Goal: Task Accomplishment & Management: Use online tool/utility

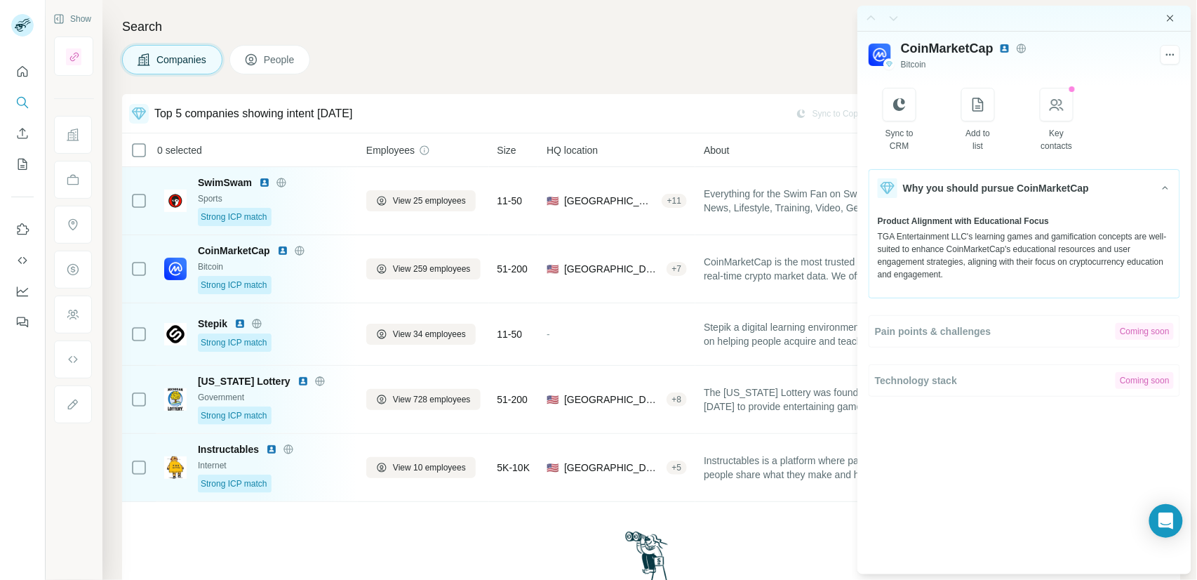
click at [1175, 17] on icon "Close side panel" at bounding box center [1170, 18] width 11 height 11
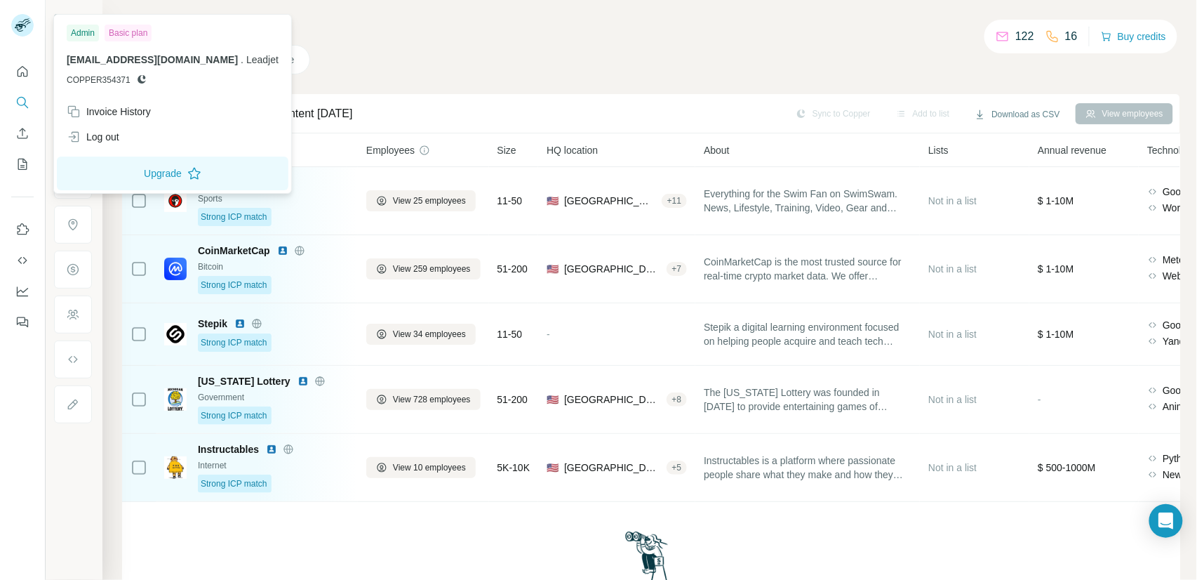
click at [18, 27] on rect at bounding box center [22, 25] width 22 height 22
click at [100, 137] on div "Log out" at bounding box center [93, 137] width 53 height 14
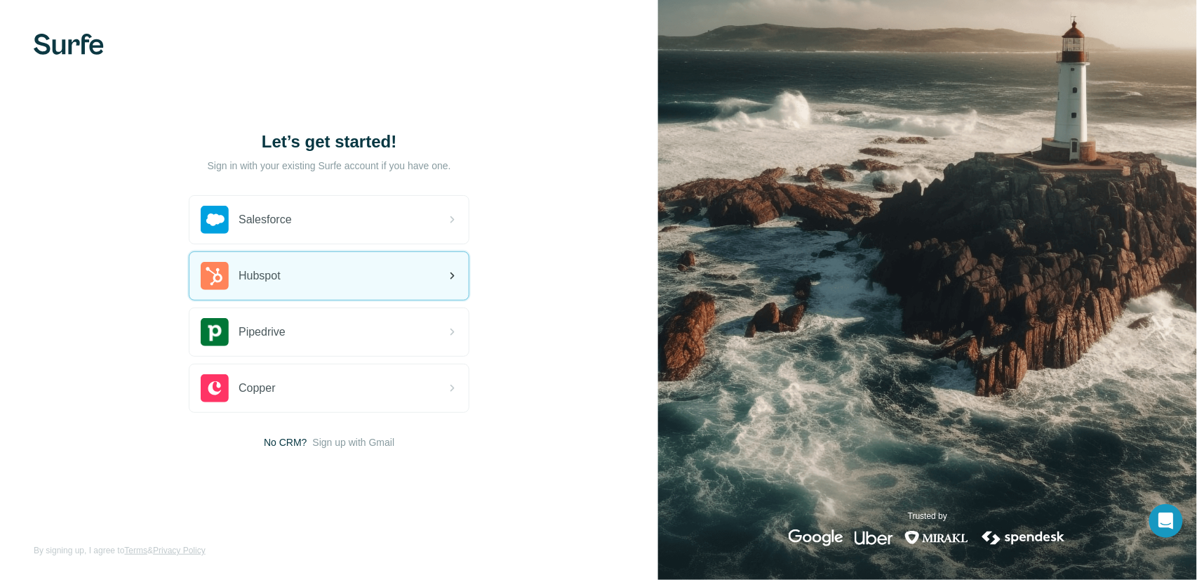
click at [300, 284] on div "Hubspot" at bounding box center [328, 276] width 279 height 48
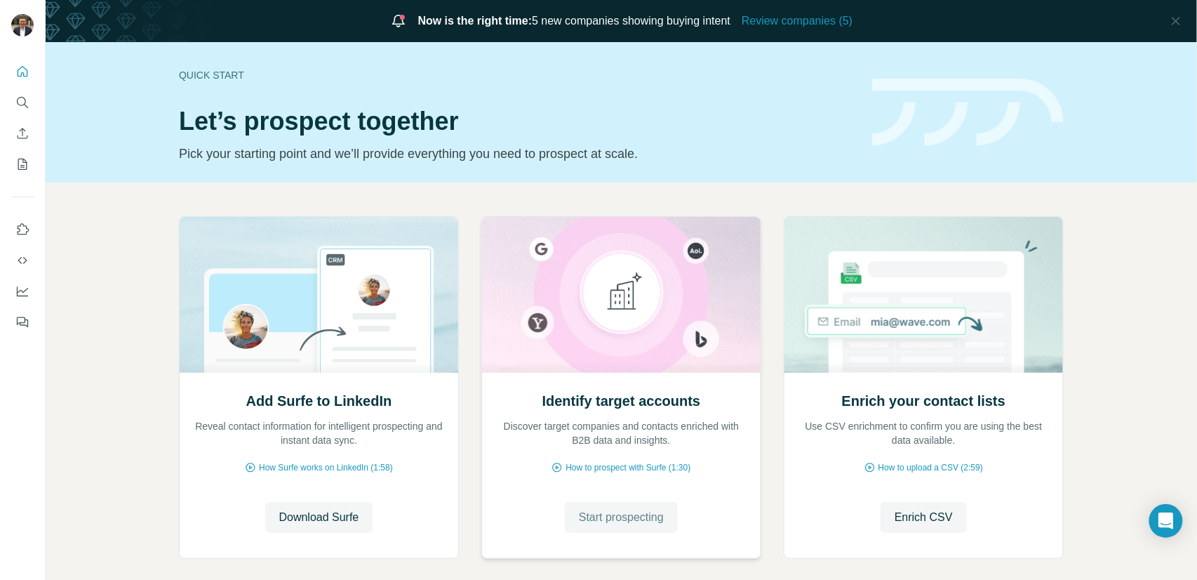
click at [613, 528] on button "Start prospecting" at bounding box center [621, 517] width 113 height 31
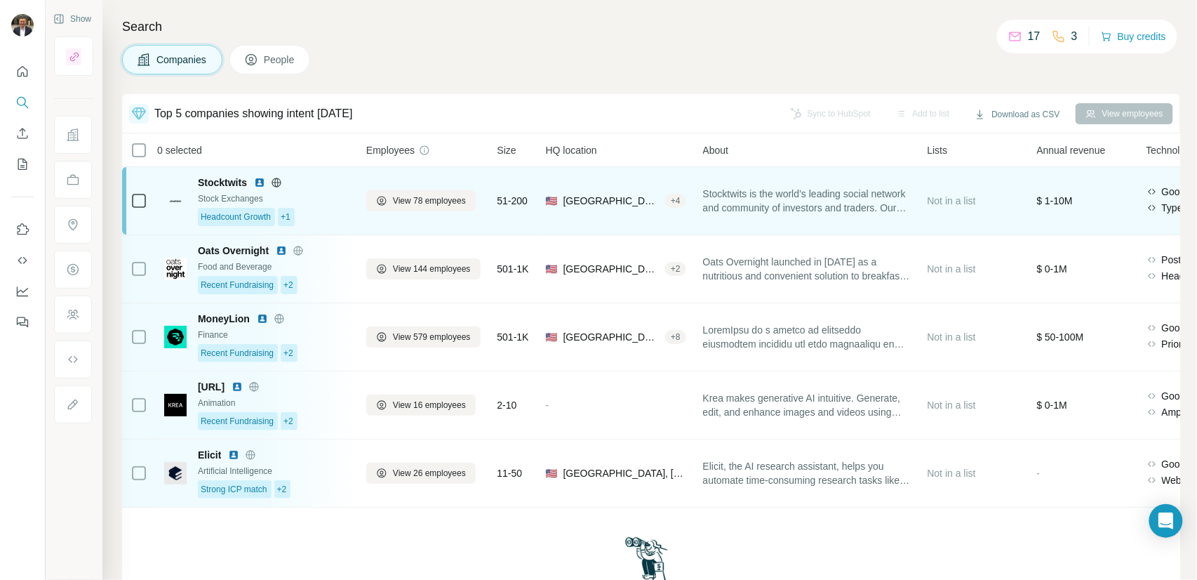
click at [323, 206] on div "Stocktwits Stock Exchanges Headcount Growth +1" at bounding box center [274, 200] width 152 height 51
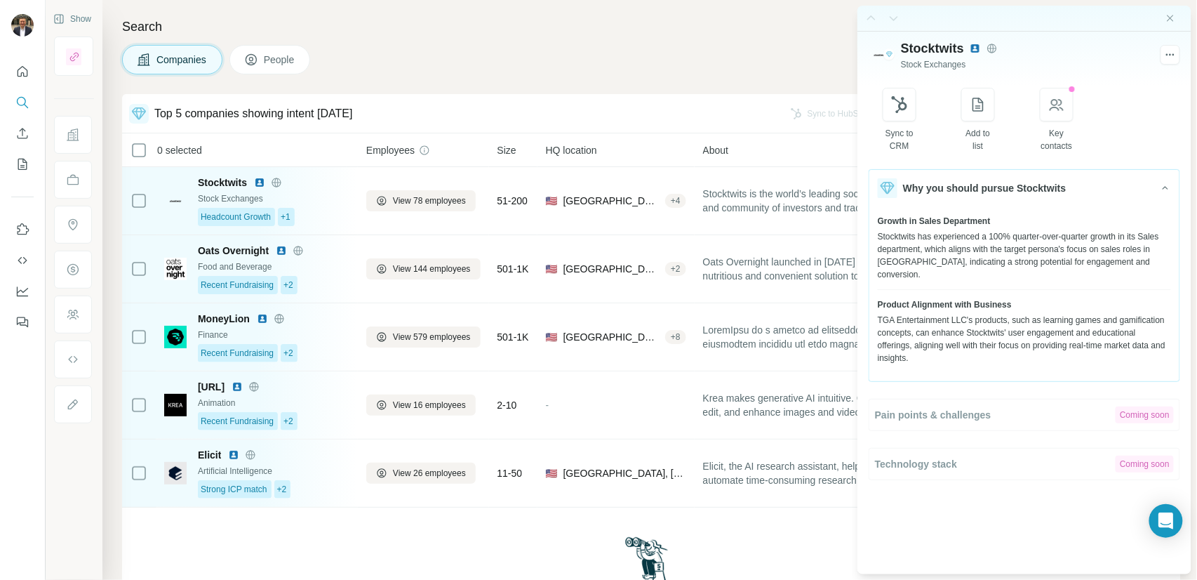
click at [631, 56] on div "Companies People" at bounding box center [651, 59] width 1058 height 29
click at [1171, 16] on icon "Close side panel" at bounding box center [1170, 18] width 11 height 11
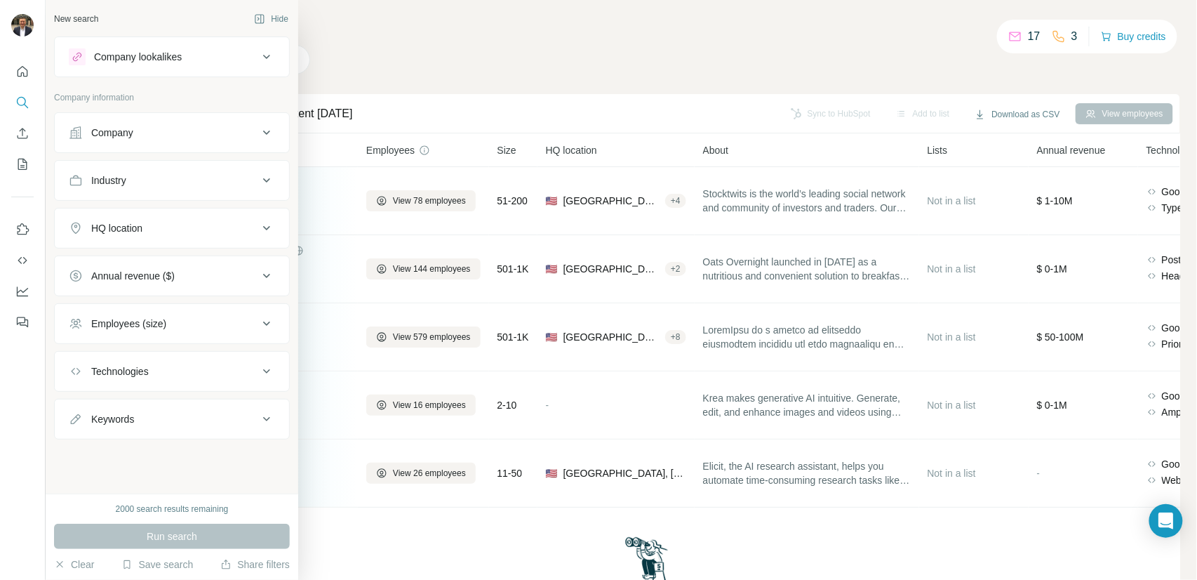
click at [166, 140] on button "Company" at bounding box center [172, 133] width 234 height 34
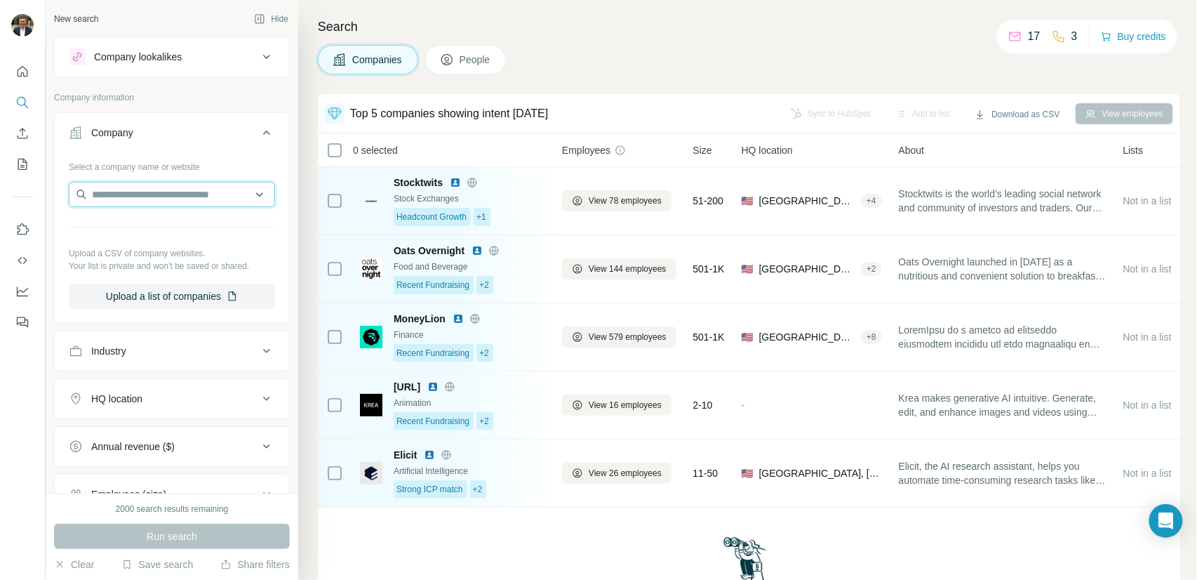
click at [143, 190] on input "text" at bounding box center [172, 194] width 206 height 25
type input "**********"
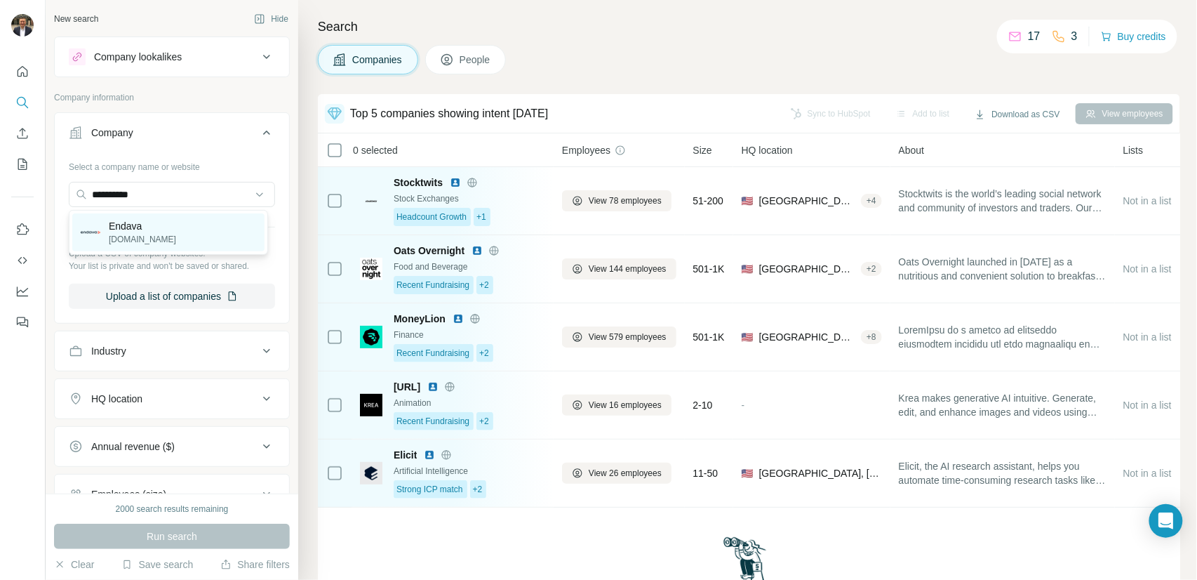
click at [138, 237] on p "[DOMAIN_NAME]" at bounding box center [142, 239] width 67 height 13
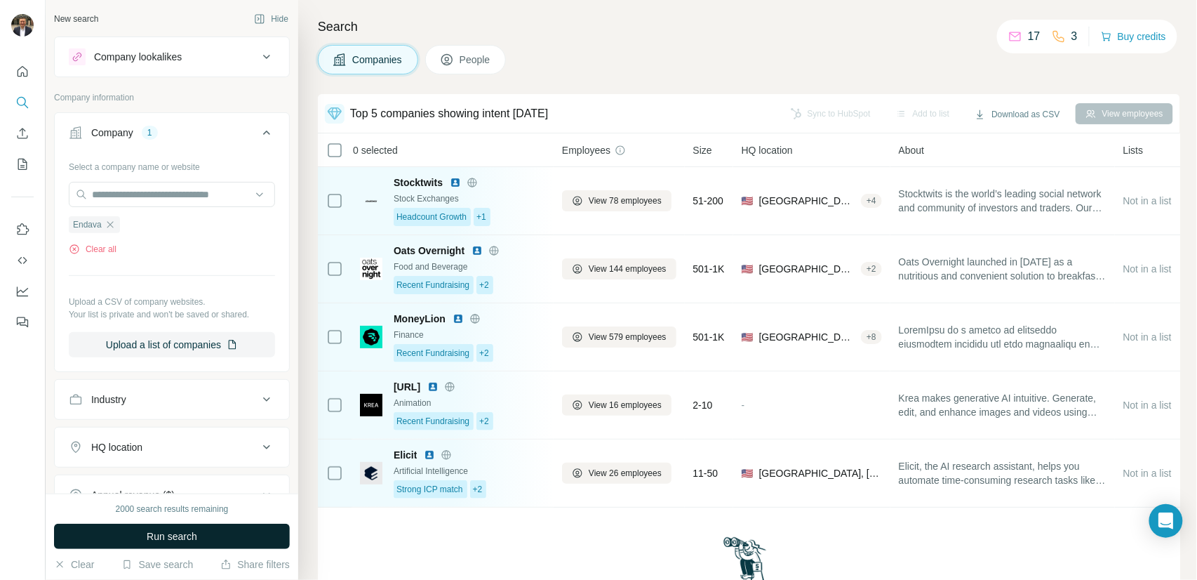
click at [168, 530] on span "Run search" at bounding box center [172, 536] width 51 height 14
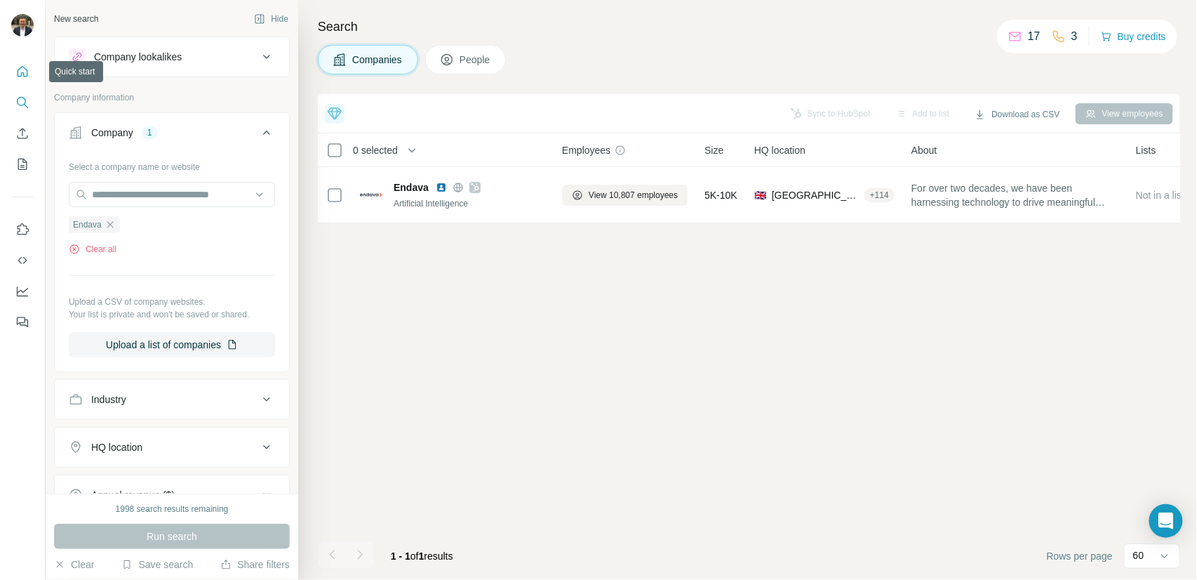
click at [22, 77] on icon "Quick start" at bounding box center [22, 72] width 14 height 14
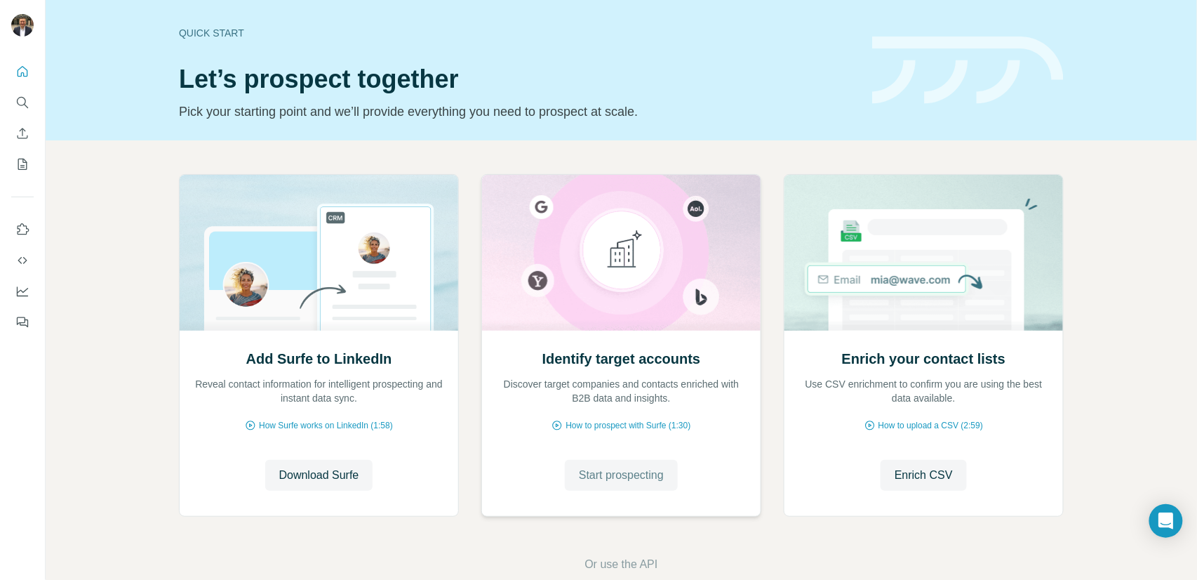
click at [631, 460] on button "Start prospecting" at bounding box center [621, 475] width 113 height 31
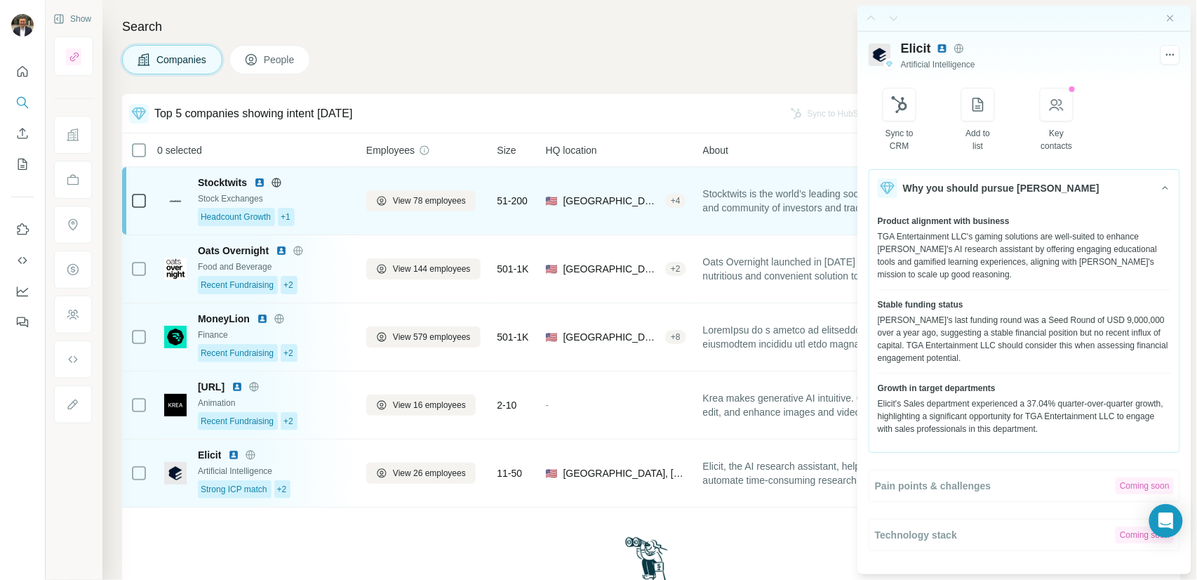
click at [338, 198] on div "Stock Exchanges" at bounding box center [274, 198] width 152 height 13
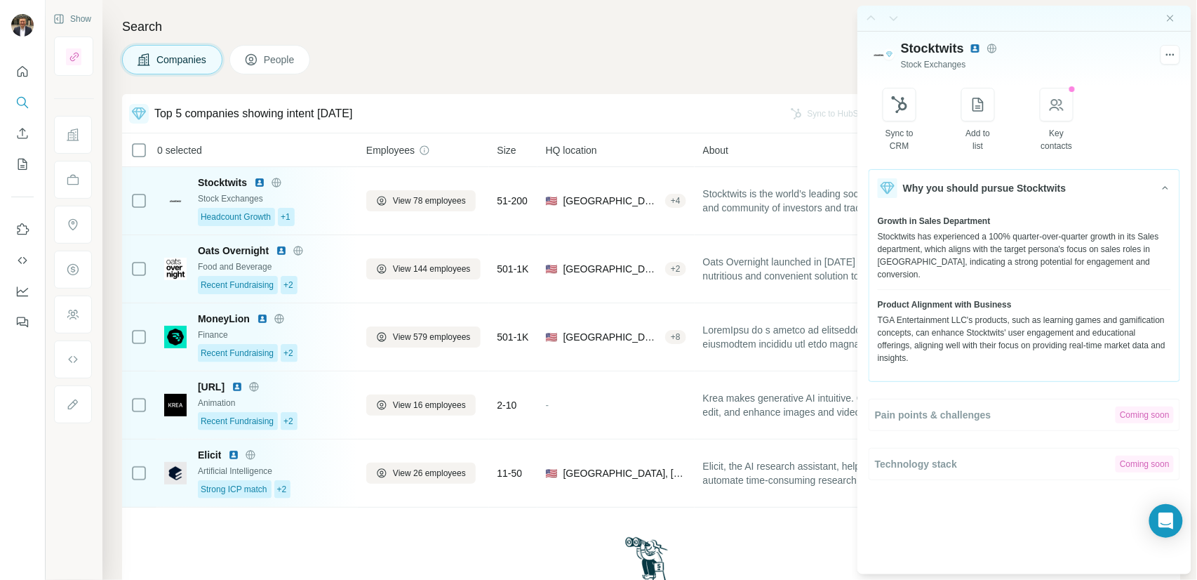
click at [791, 76] on div "Search Companies People Top 5 companies showing intent [DATE] Sync to HubSpot A…" at bounding box center [649, 290] width 1095 height 580
click at [1172, 18] on icon "Close side panel" at bounding box center [1170, 18] width 11 height 11
